Goal: Task Accomplishment & Management: Complete application form

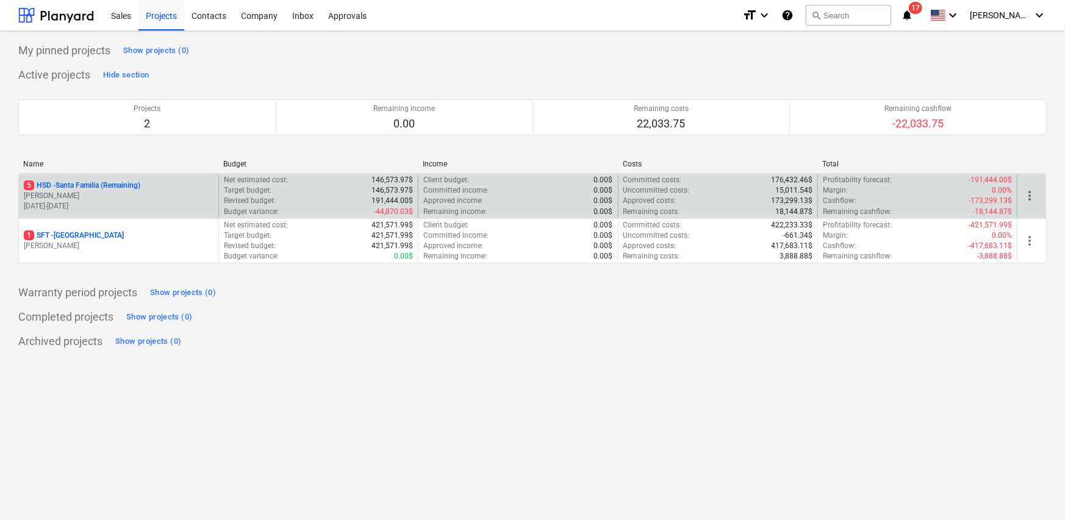
click at [110, 201] on p "[DATE] - [DATE]" at bounding box center [119, 206] width 190 height 10
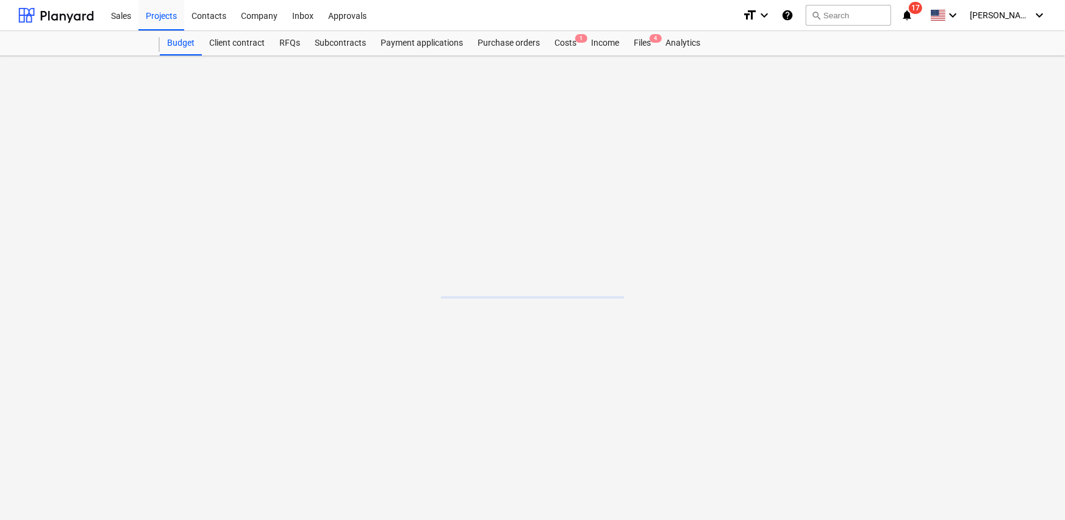
click at [110, 201] on main at bounding box center [532, 288] width 1065 height 464
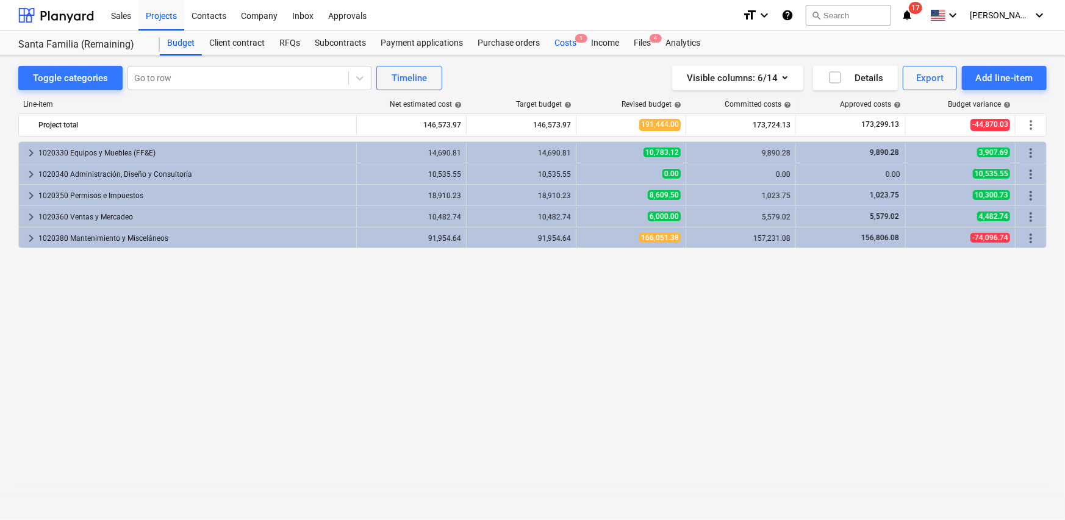
click at [564, 40] on div "Costs 1" at bounding box center [565, 43] width 37 height 24
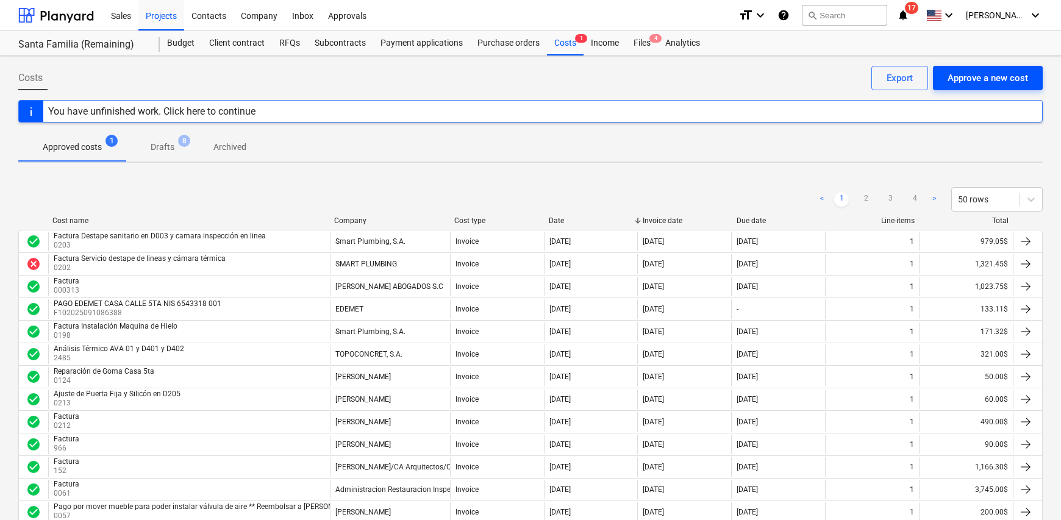
click at [997, 80] on div "Approve a new cost" at bounding box center [988, 78] width 81 height 16
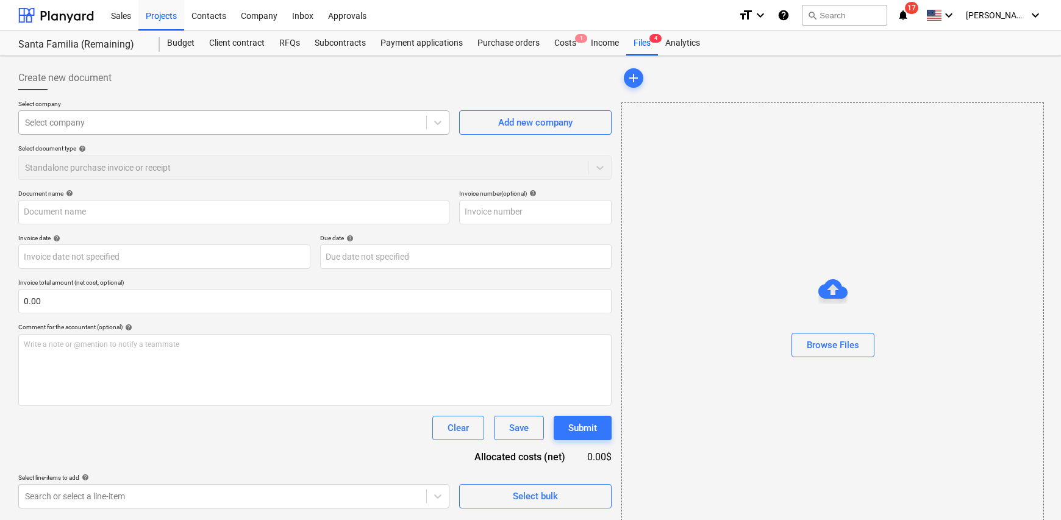
click at [105, 127] on div at bounding box center [222, 122] width 395 height 12
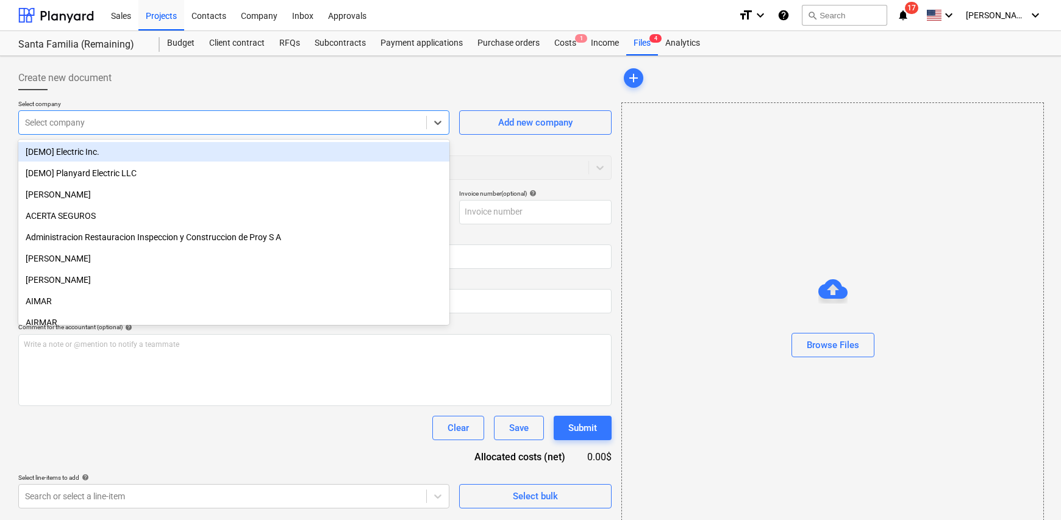
click at [101, 119] on div at bounding box center [222, 122] width 395 height 12
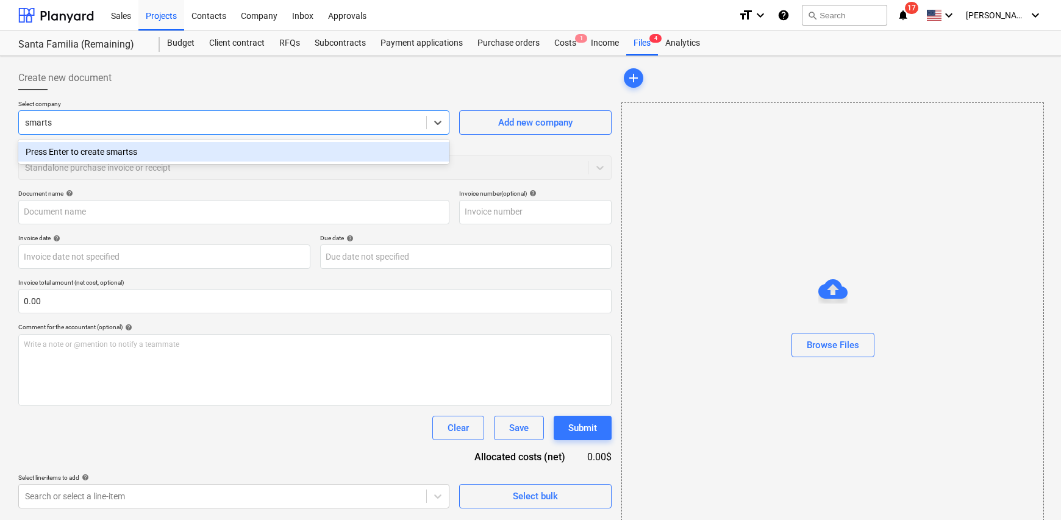
type input "smart"
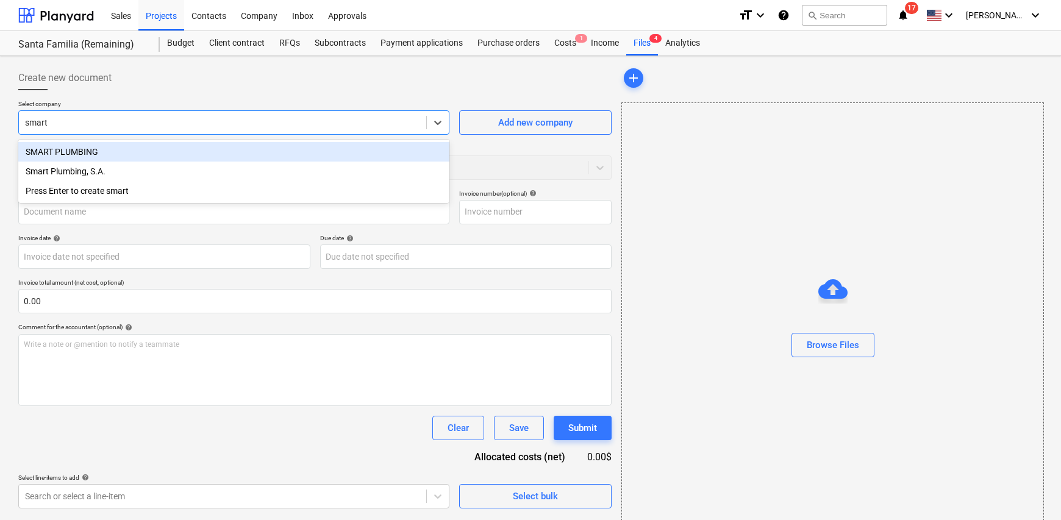
click at [111, 151] on div "SMART PLUMBING" at bounding box center [233, 152] width 431 height 20
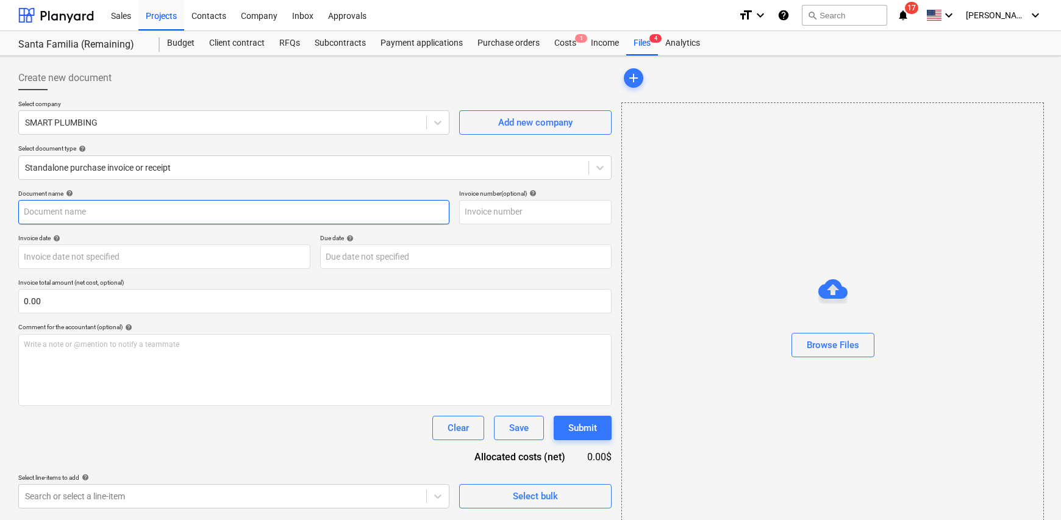
scroll to position [29, 0]
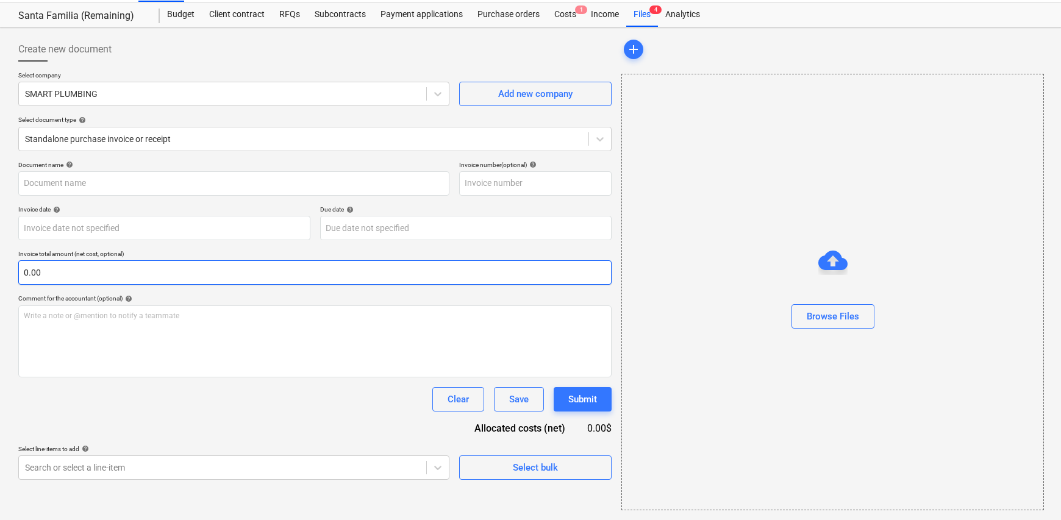
click at [61, 279] on input "0.00" at bounding box center [314, 272] width 593 height 24
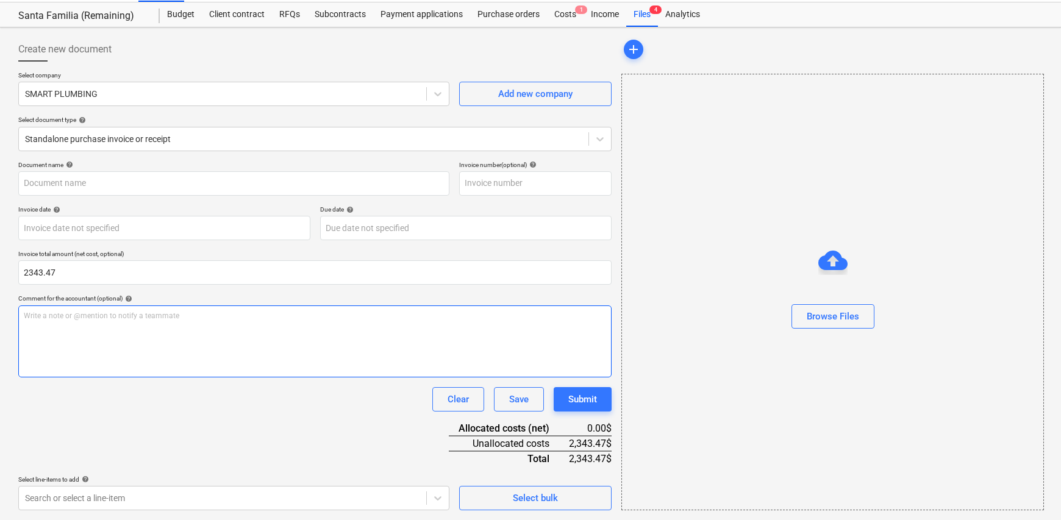
type input "2,343.47"
click at [109, 331] on div "Write a note or @mention to notify a teammate [PERSON_NAME]" at bounding box center [314, 342] width 593 height 72
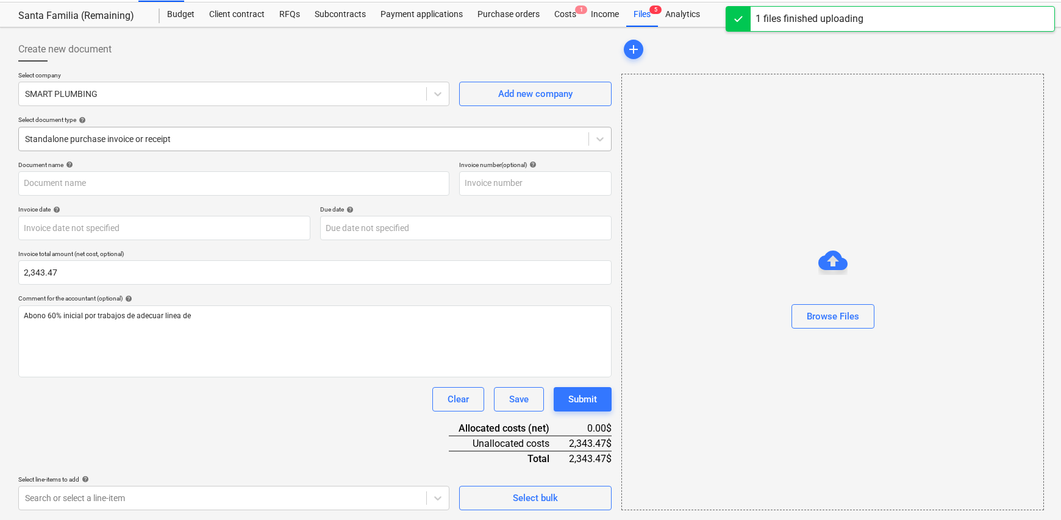
type input "PRESUPUESTO D003 SP-2071 (1).pdf"
click at [122, 138] on div at bounding box center [303, 139] width 557 height 12
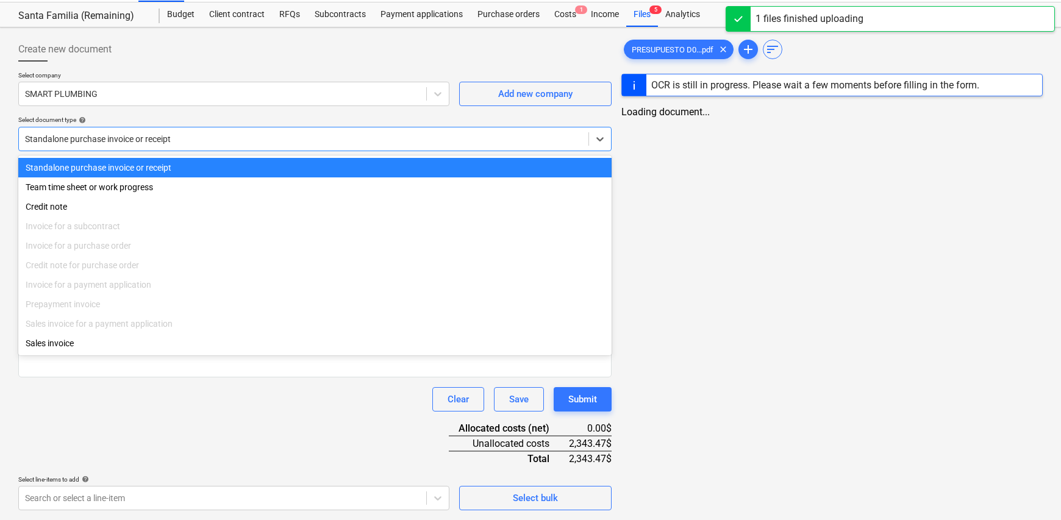
scroll to position [28, 0]
click at [213, 134] on div at bounding box center [303, 140] width 557 height 12
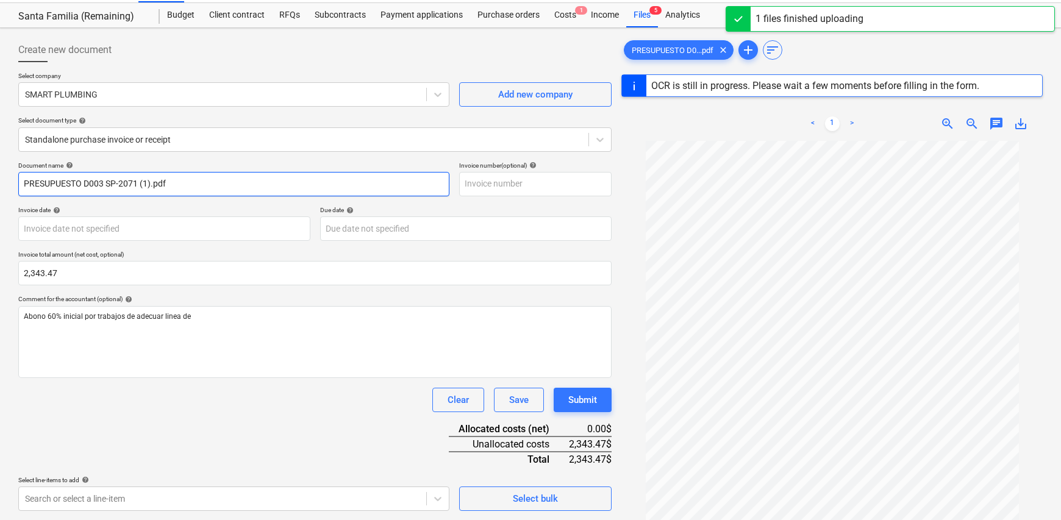
click at [157, 181] on input "PRESUPUESTO D003 SP-2071 (1).pdf" at bounding box center [233, 184] width 431 height 24
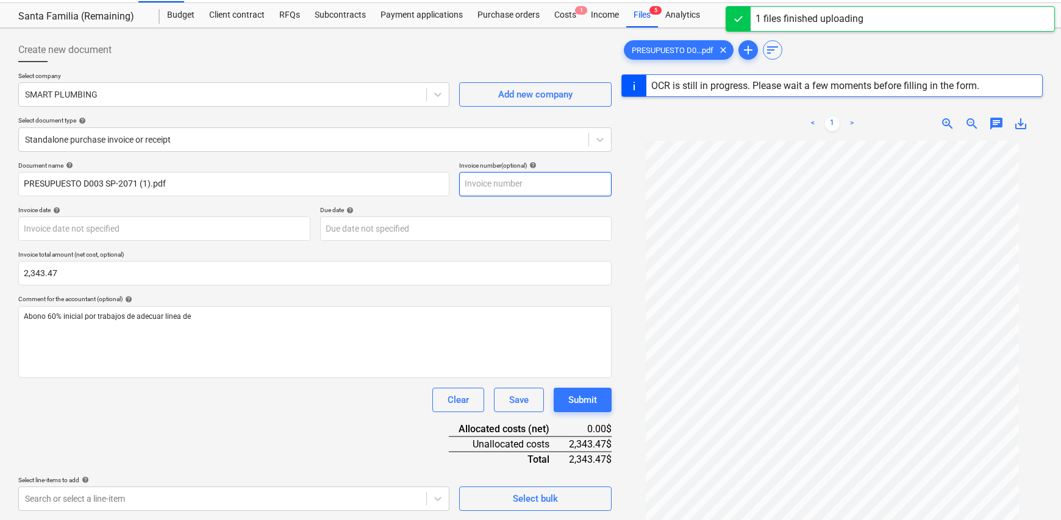
click at [498, 184] on input "text" at bounding box center [535, 184] width 152 height 24
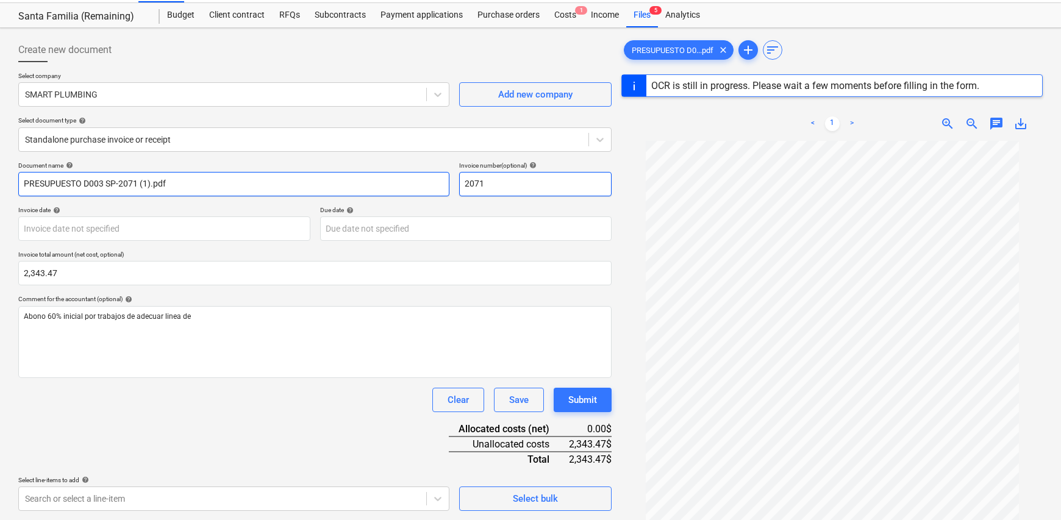
type input "2071"
click at [182, 179] on input "PRESUPUESTO D003 SP-2071 (1).pdf" at bounding box center [233, 184] width 431 height 24
drag, startPoint x: 182, startPoint y: 181, endPoint x: 108, endPoint y: 178, distance: 74.5
click at [108, 178] on input "PRESUPUESTO D003 SP-2071 (1).pdf" at bounding box center [233, 184] width 431 height 24
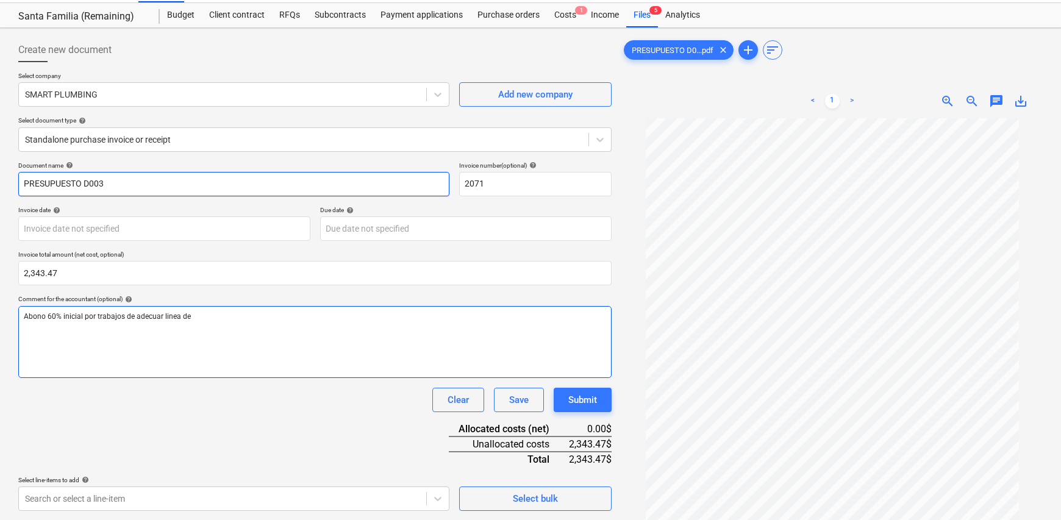
type input "PRESUPUESTO D003"
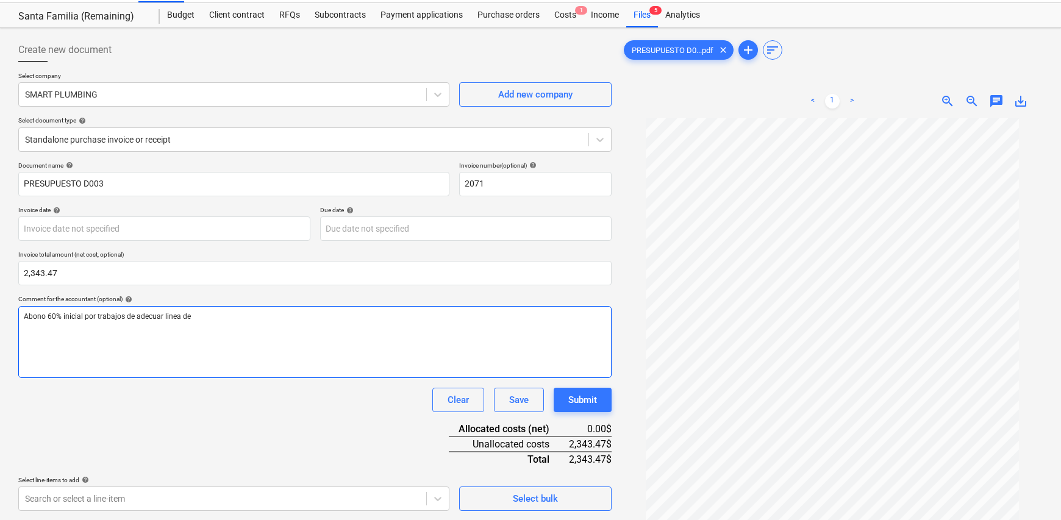
click at [229, 327] on div "Abono 60% inicial por trabajos de adecuar linea de" at bounding box center [314, 342] width 593 height 72
click at [217, 315] on p "Abono 60% inicial por trabajos de adecuar linea de" at bounding box center [315, 317] width 582 height 10
click at [246, 316] on span "Abono 60% inicial por trabajos de adecuar linea de apartamento D0003" at bounding box center [142, 316] width 236 height 9
click at [279, 349] on div "Abono 60% inicial por trabajos de adecuar linea de apartamento D003" at bounding box center [314, 342] width 593 height 72
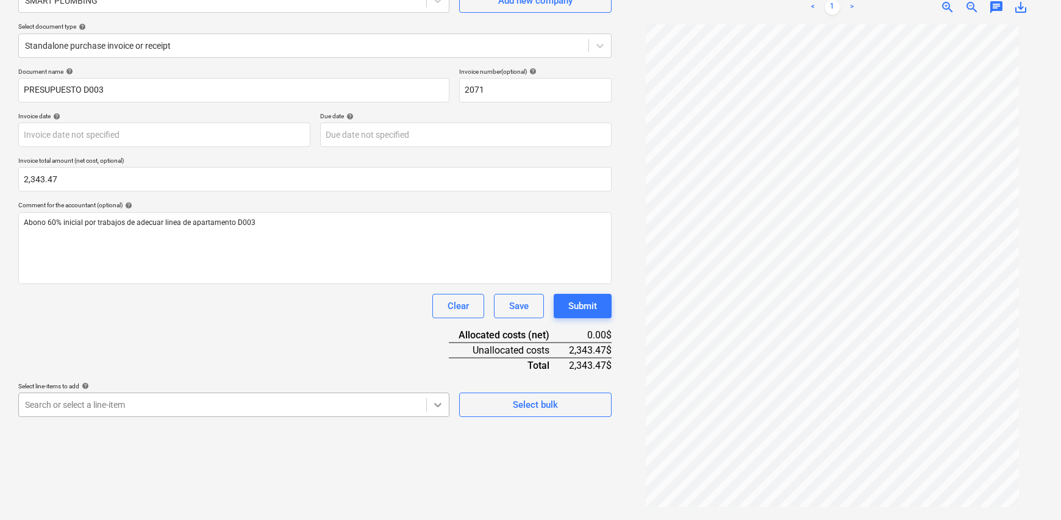
click at [440, 398] on body "Sales Projects Contacts Company Inbox Approvals format_size keyboard_arrow_down…" at bounding box center [530, 138] width 1061 height 520
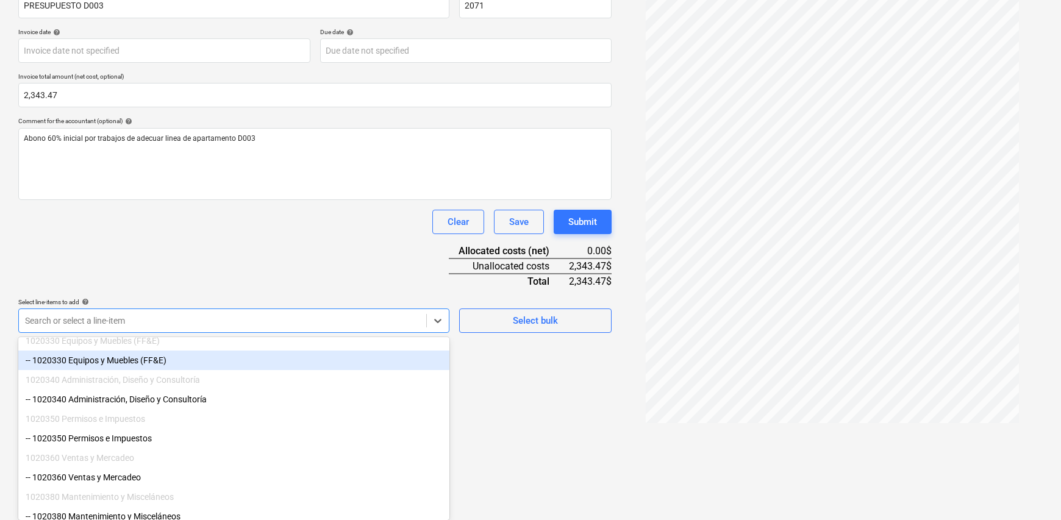
scroll to position [106, 0]
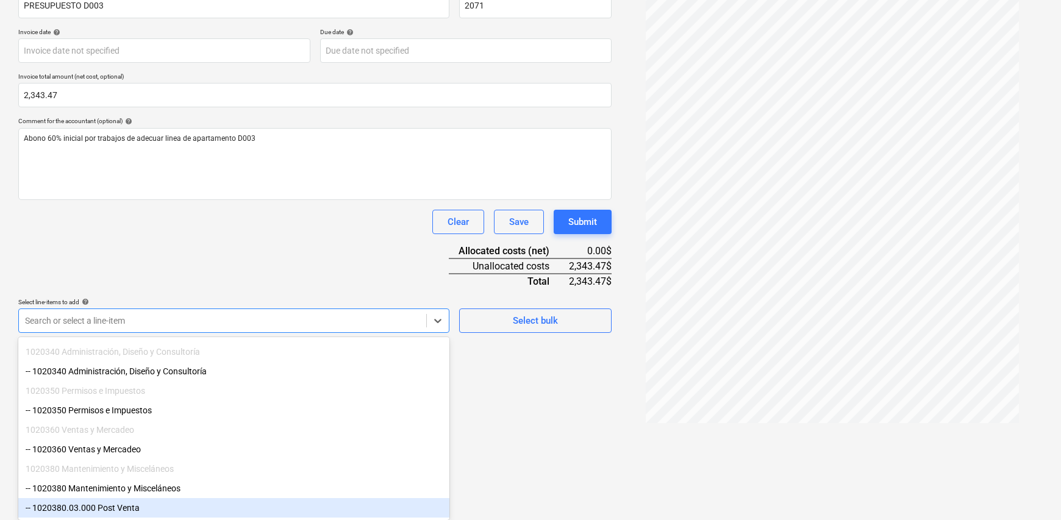
click at [160, 507] on div "-- 1020380.03.000 Post Venta" at bounding box center [233, 508] width 431 height 20
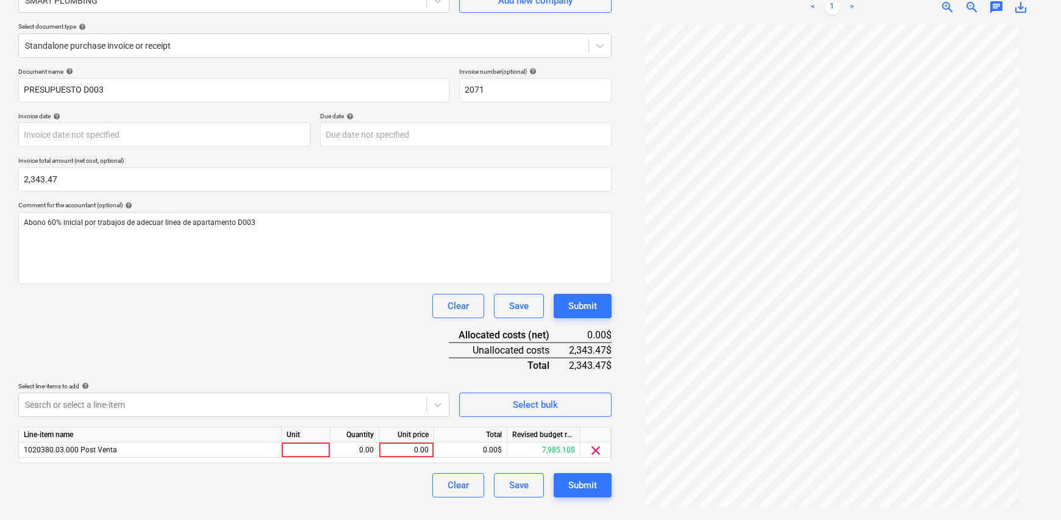
scroll to position [122, 0]
click at [536, 398] on html "Sales Projects Contacts Company Inbox Approvals format_size keyboard_arrow_down…" at bounding box center [530, 138] width 1061 height 520
click at [315, 447] on div at bounding box center [306, 450] width 49 height 15
type input "1"
click at [342, 449] on div "0.00" at bounding box center [354, 450] width 38 height 15
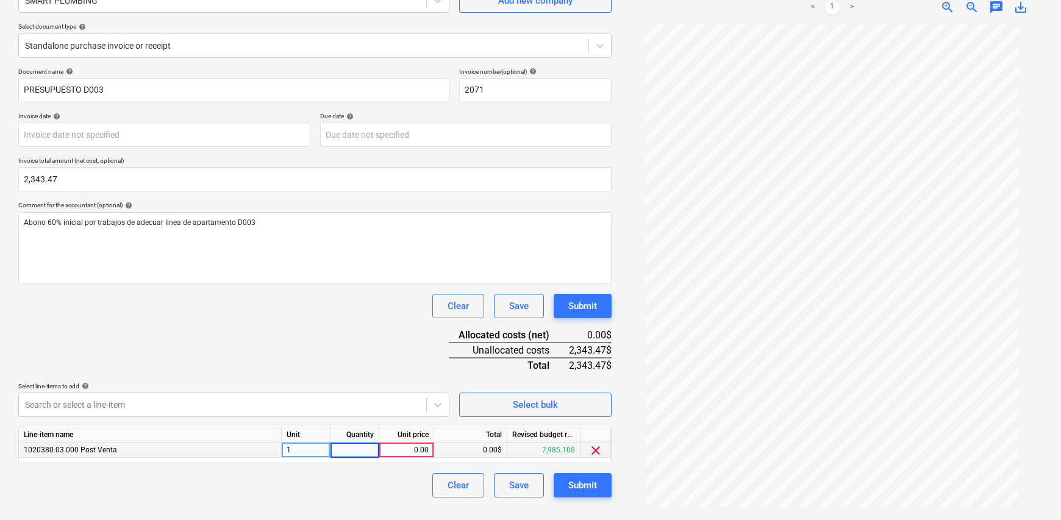
type input "1"
drag, startPoint x: 392, startPoint y: 497, endPoint x: 399, endPoint y: 482, distance: 16.1
click at [392, 496] on div "Create new document Select company SMART PLUMBING Add new company Select docume…" at bounding box center [314, 227] width 603 height 576
click at [412, 446] on div "0.00" at bounding box center [406, 450] width 45 height 15
type input "2343.47"
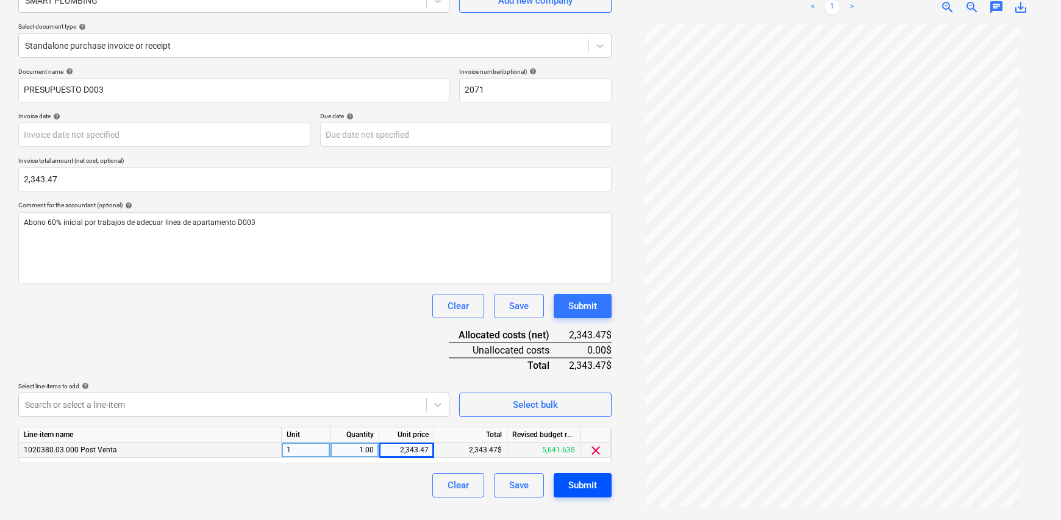
click at [588, 483] on div "Submit" at bounding box center [582, 486] width 29 height 16
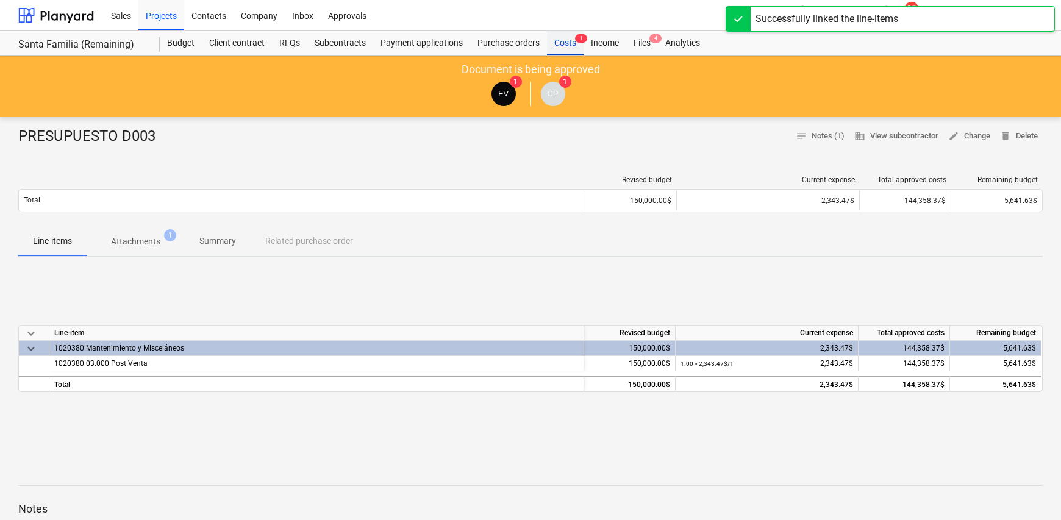
click at [559, 41] on div "Costs 1" at bounding box center [565, 43] width 37 height 24
